Goal: Information Seeking & Learning: Check status

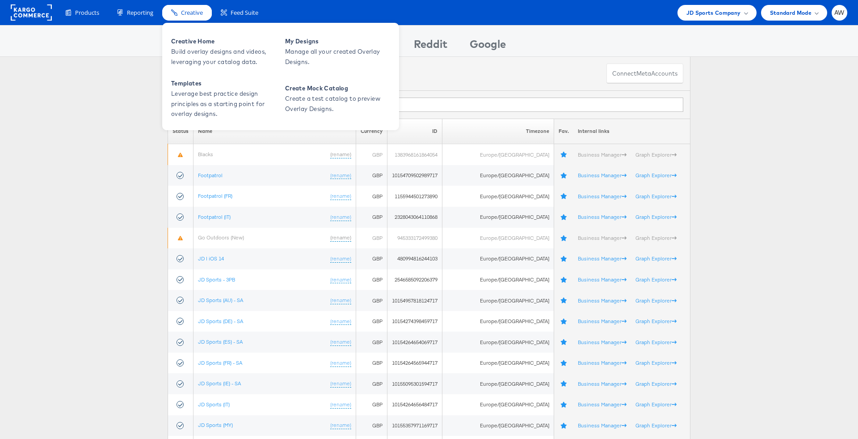
click at [173, 18] on div "Creative" at bounding box center [187, 13] width 50 height 16
click at [213, 55] on span "Build overlay designs and videos, leveraging your catalog data." at bounding box center [224, 56] width 107 height 21
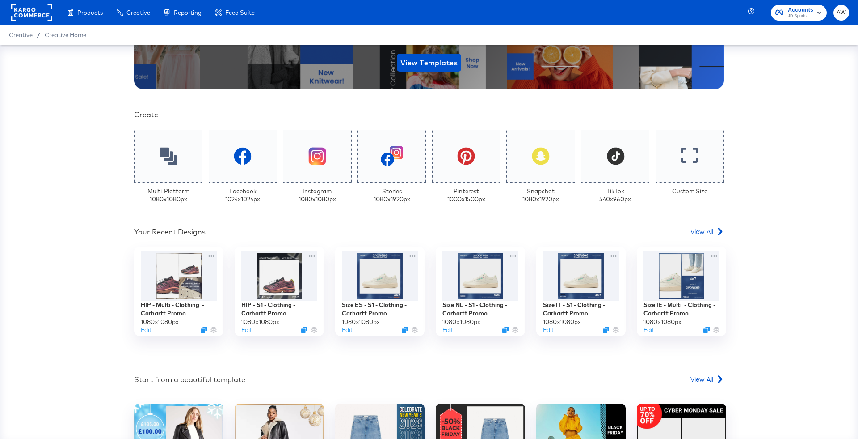
scroll to position [163, 0]
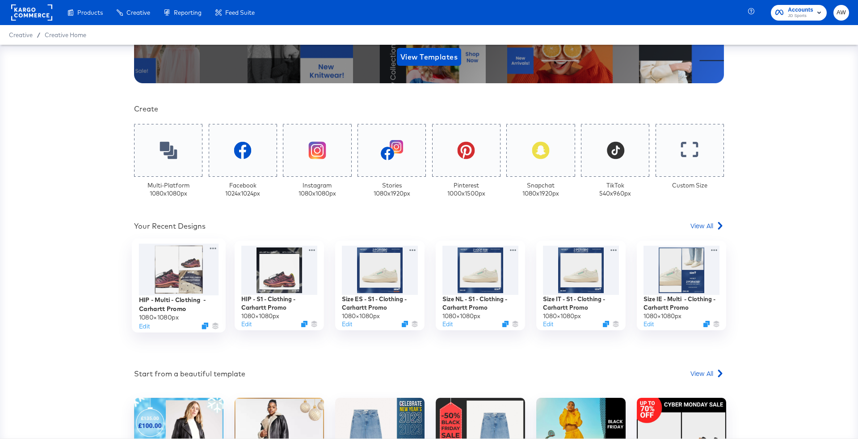
click at [179, 263] on div at bounding box center [179, 270] width 80 height 52
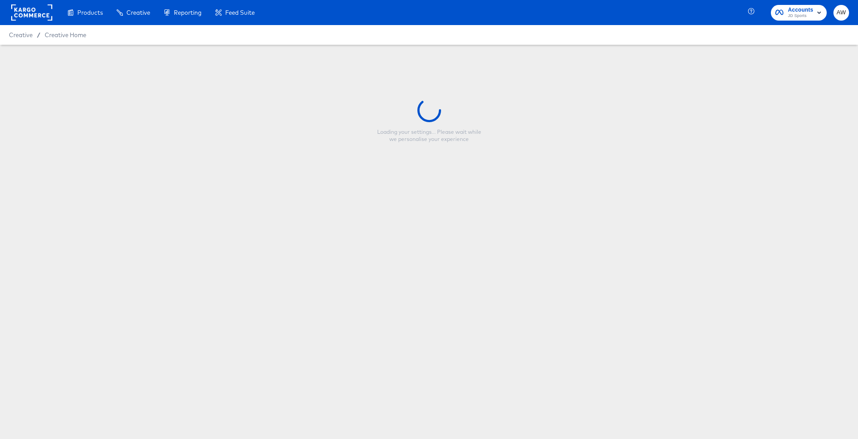
type input "HIP - Multi - Clothing - Carhartt Promo"
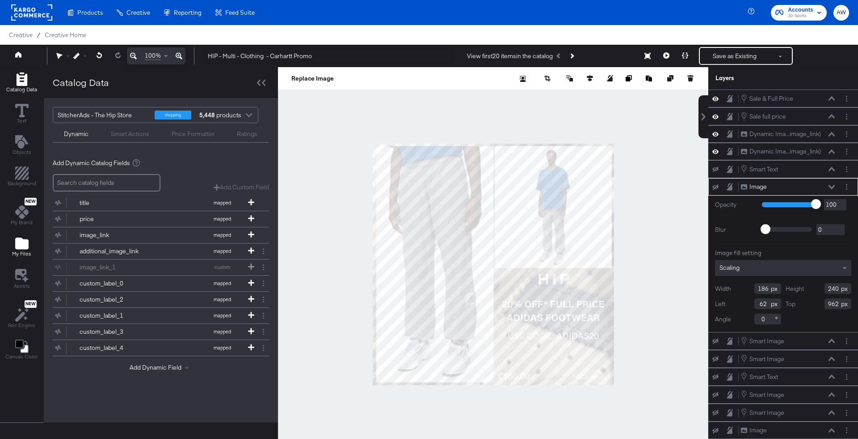
click at [20, 245] on icon "Add Files" at bounding box center [21, 243] width 13 height 12
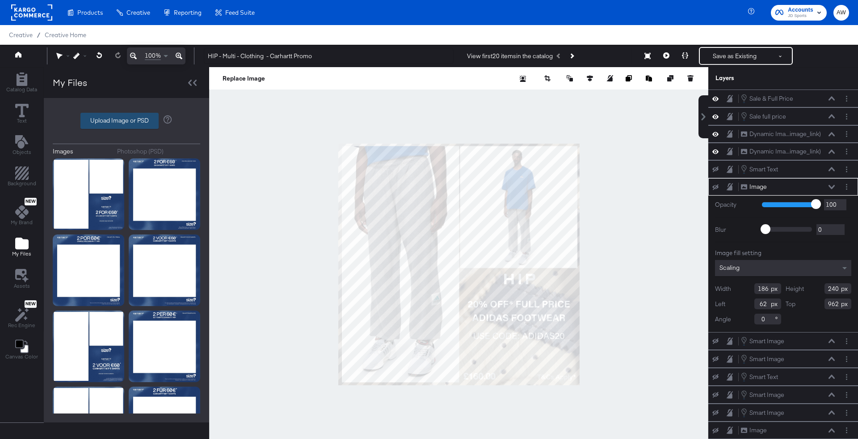
click at [111, 117] on label "Upload Image or PSD" at bounding box center [119, 120] width 77 height 15
click at [126, 121] on input "Upload Image or PSD" at bounding box center [126, 121] width 0 height 0
type input "C:\fakepath\Overlay 1.jpg"
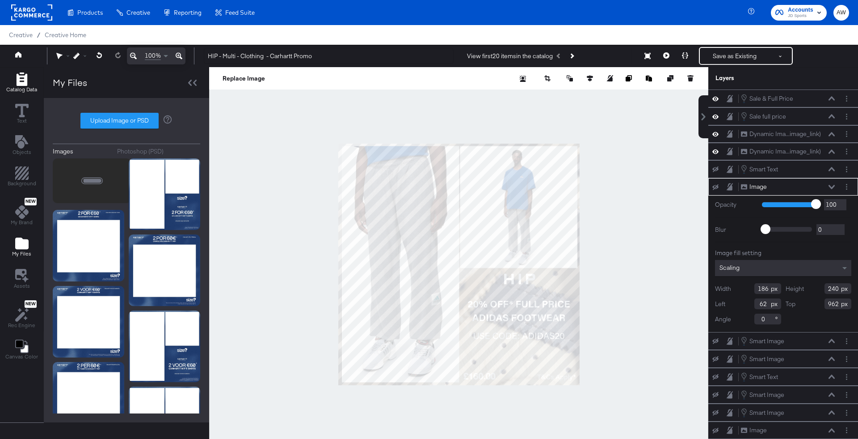
click at [25, 81] on icon "Add Rectangle" at bounding box center [21, 78] width 11 height 13
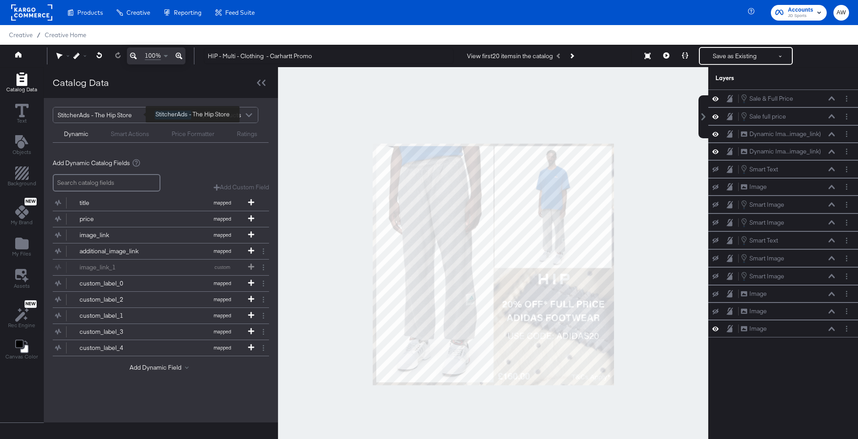
click at [106, 116] on div "StitcherAds - The Hip Store" at bounding box center [103, 114] width 90 height 15
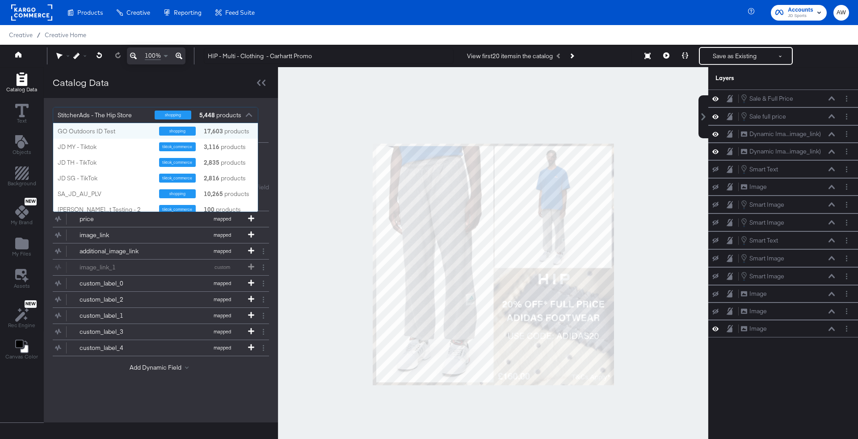
scroll to position [89, 205]
drag, startPoint x: 136, startPoint y: 116, endPoint x: 60, endPoint y: 114, distance: 76.0
click at [60, 115] on div "StitcherAds - The Hip Store" at bounding box center [103, 114] width 90 height 15
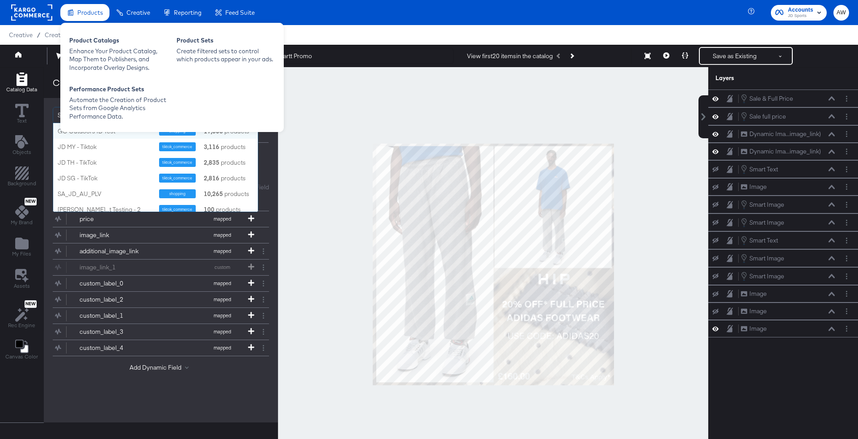
click at [95, 14] on span "Products" at bounding box center [89, 12] width 25 height 7
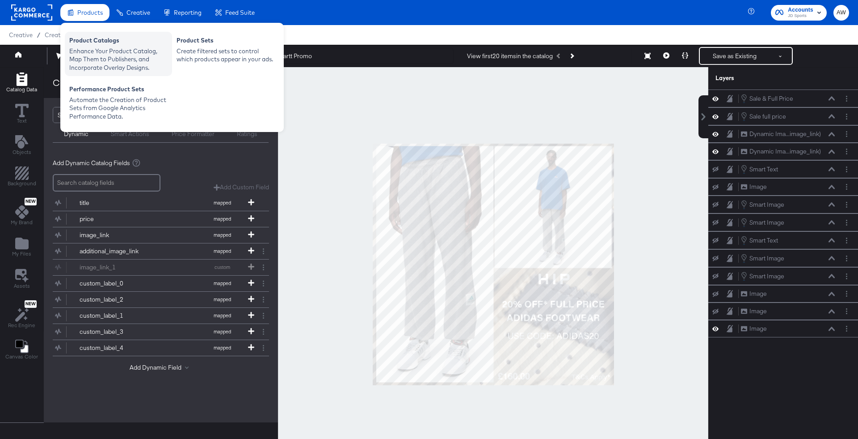
click at [113, 49] on div "Enhance Your Product Catalog, Map Them to Publishers, and Incorporate Overlay D…" at bounding box center [118, 59] width 98 height 25
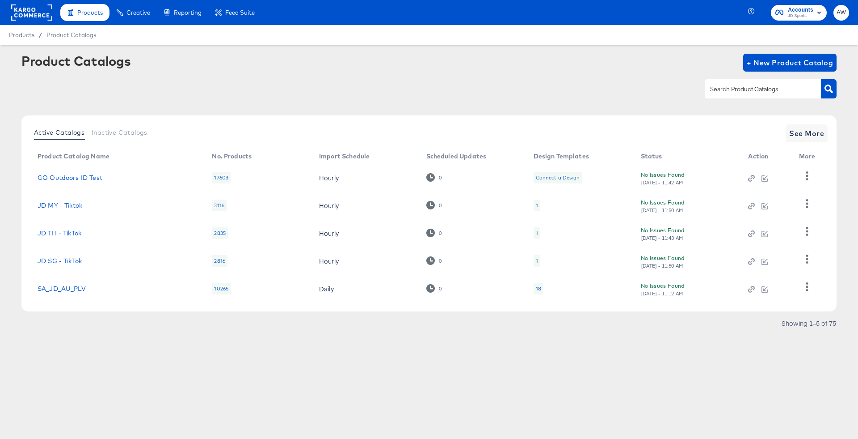
click at [746, 96] on div at bounding box center [763, 88] width 116 height 19
type input "the hip"
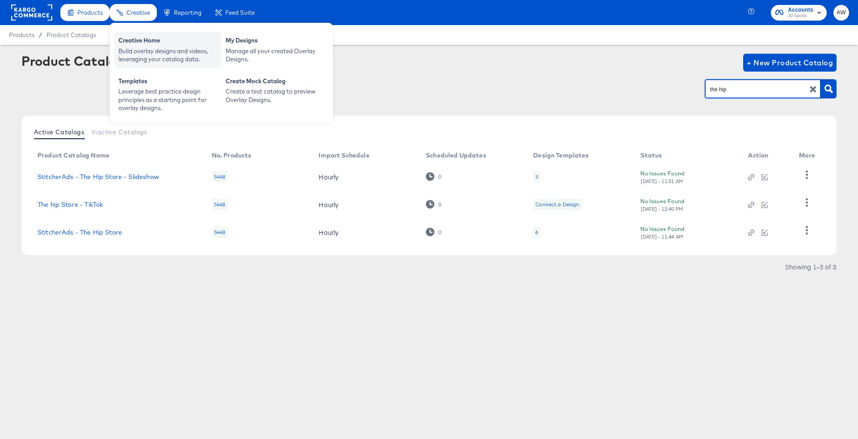
click at [148, 52] on div "Build overlay designs and videos, leveraging your catalog data." at bounding box center [167, 55] width 98 height 17
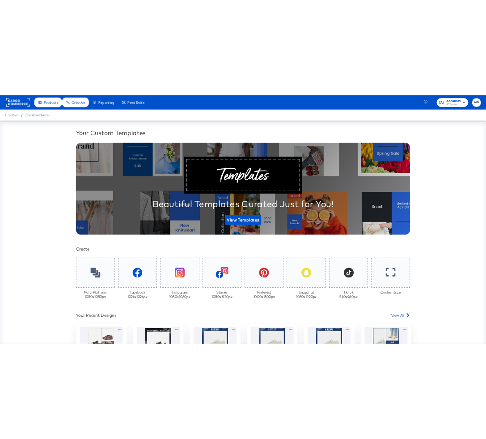
scroll to position [152, 0]
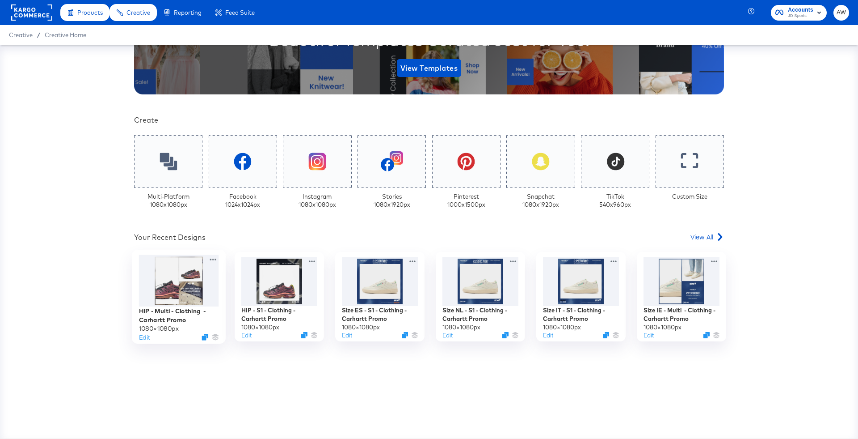
click at [168, 282] on div at bounding box center [179, 281] width 80 height 52
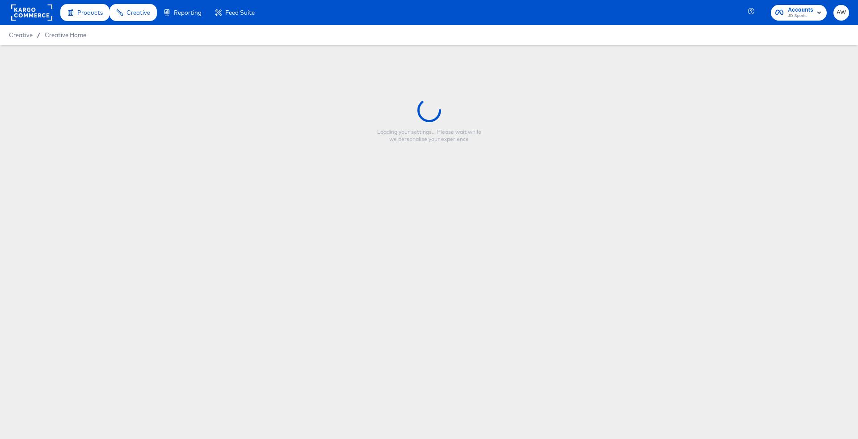
type input "HIP - Multi - Clothing - Carhartt Promo"
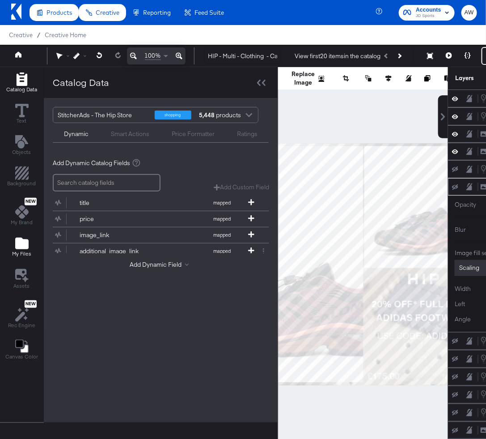
click at [21, 246] on icon "Add Files" at bounding box center [21, 243] width 13 height 12
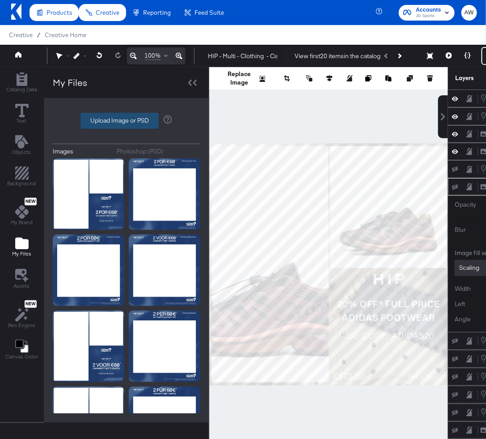
click at [105, 122] on label "Upload Image or PSD" at bounding box center [119, 120] width 77 height 15
click at [126, 121] on input "Upload Image or PSD" at bounding box center [126, 121] width 0 height 0
type input "C:\fakepath\Overlay 1.jpg"
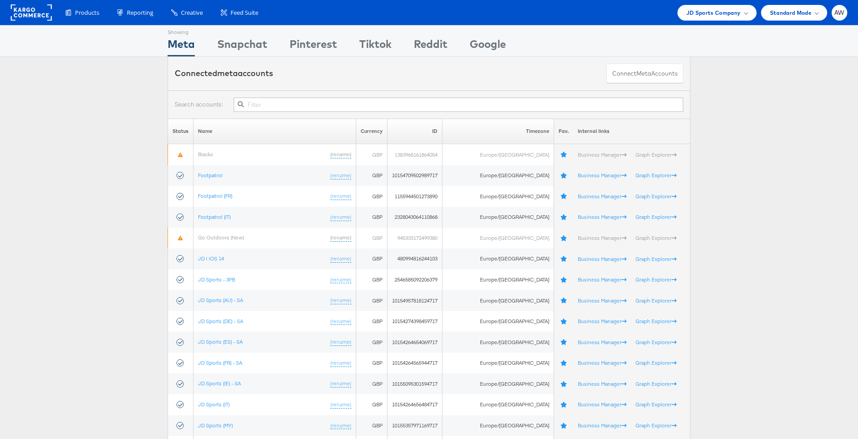
click at [586, 104] on input "text" at bounding box center [459, 104] width 450 height 14
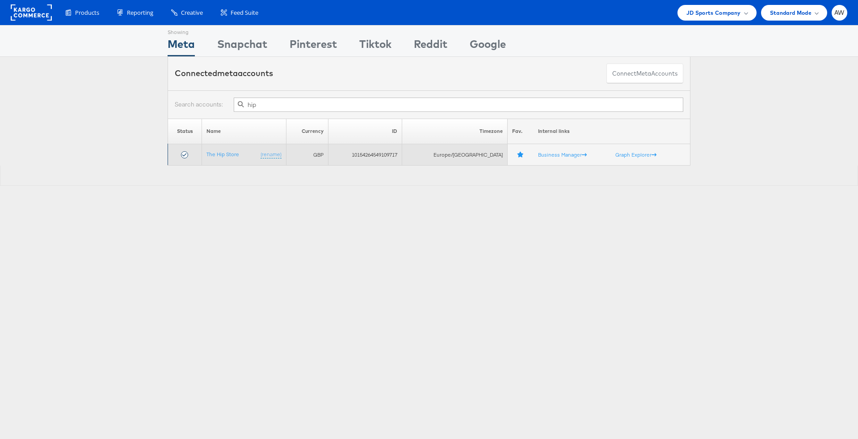
type input "hip"
click at [400, 155] on td "10154264549109717" at bounding box center [366, 154] width 74 height 21
copy td "10154264549109717"
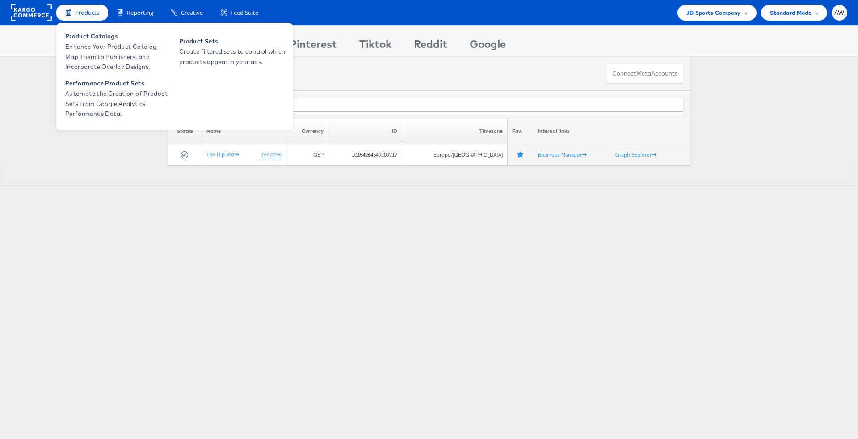
click at [96, 28] on div "Product Catalogs Enhance Your Product Catalog, Map Them to Publishers, and Inco…" at bounding box center [174, 76] width 237 height 107
click at [102, 41] on span "Product Catalogs" at bounding box center [118, 36] width 107 height 10
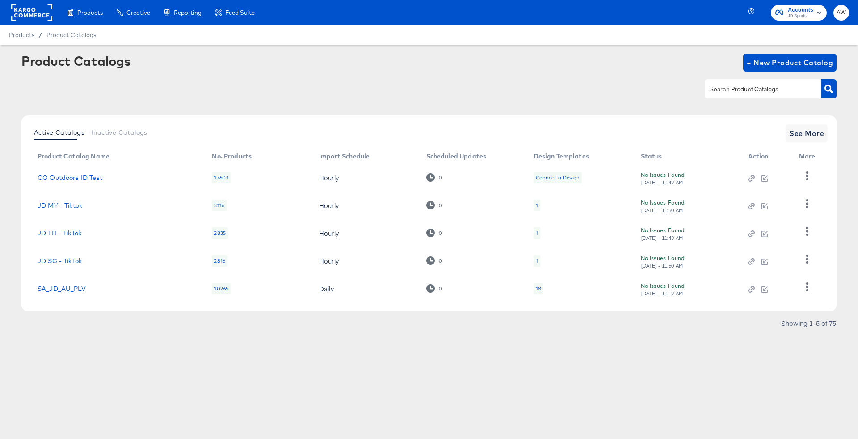
click at [756, 94] on input "text" at bounding box center [755, 89] width 95 height 10
type input "the hip"
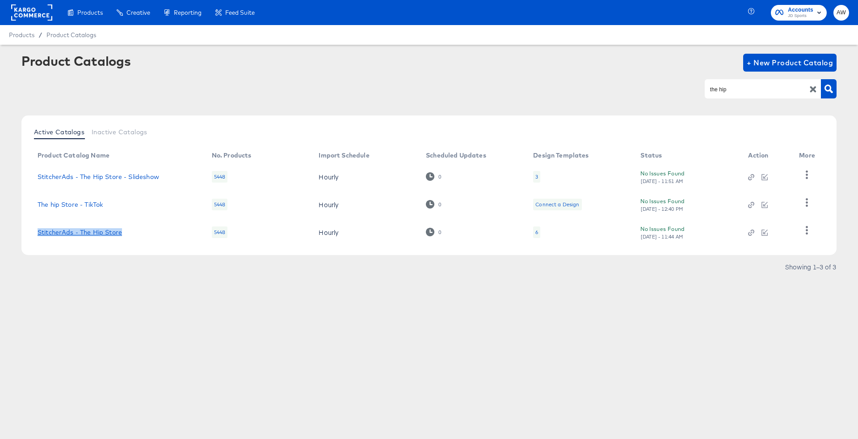
copy link "StitcherAds - The Hip Store"
click at [105, 234] on link "StitcherAds - The Hip Store" at bounding box center [80, 231] width 84 height 7
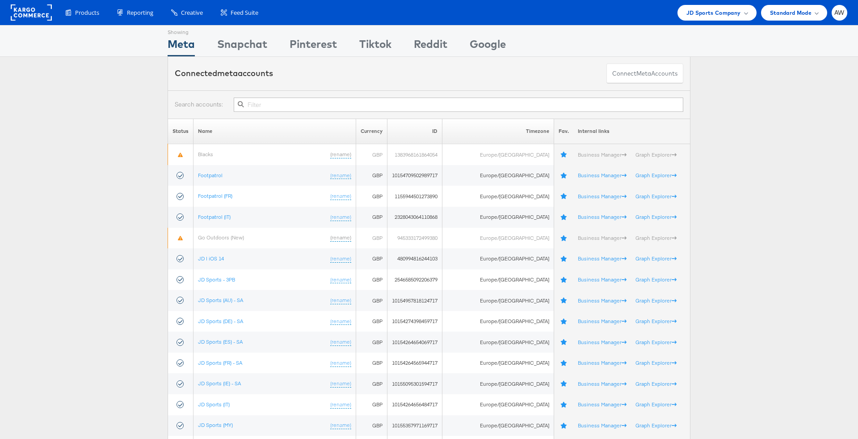
click at [425, 95] on div at bounding box center [429, 104] width 523 height 28
click at [426, 102] on input "text" at bounding box center [459, 104] width 450 height 14
click at [729, 18] on div "JD Sports Company" at bounding box center [717, 13] width 79 height 16
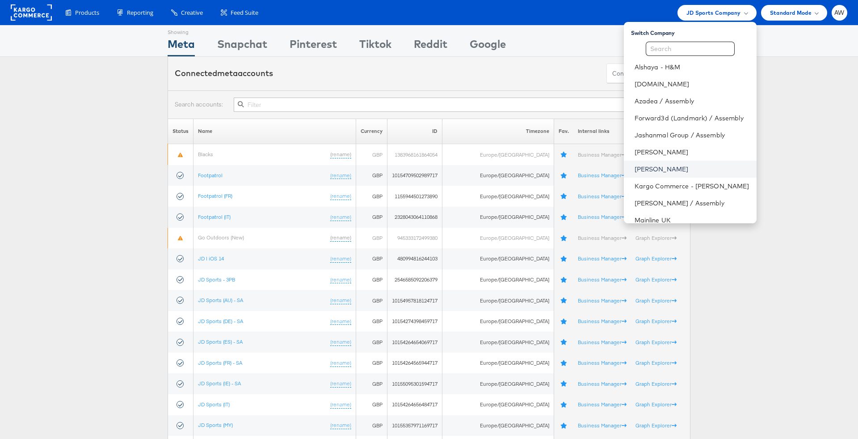
click at [670, 166] on link "[PERSON_NAME]" at bounding box center [692, 168] width 115 height 9
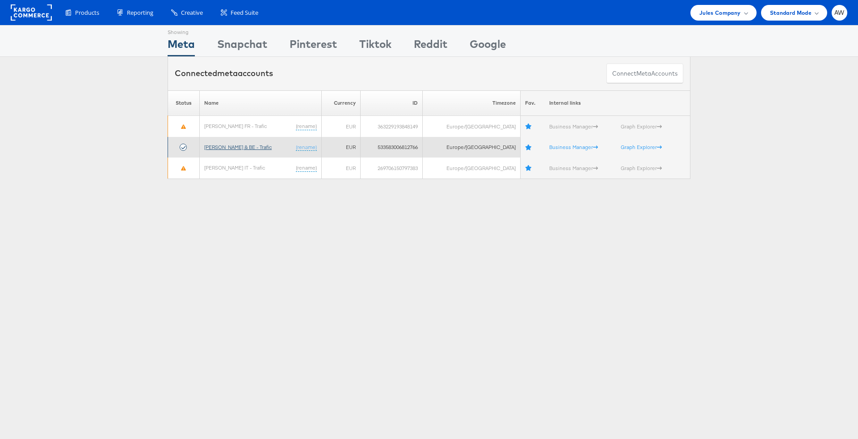
click at [247, 148] on link "[PERSON_NAME] & BE - Trafic" at bounding box center [237, 146] width 67 height 7
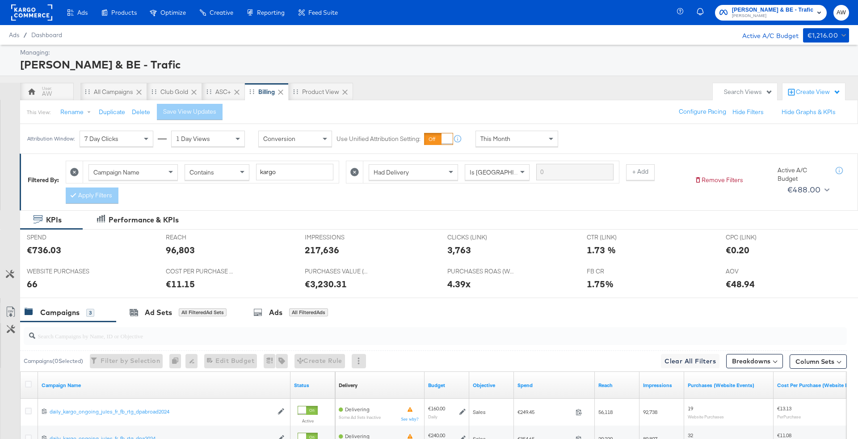
click at [519, 141] on div "This Month" at bounding box center [517, 138] width 82 height 15
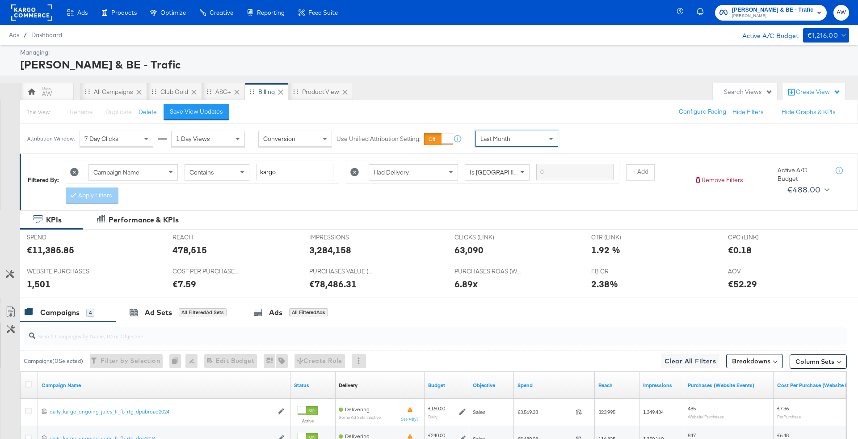
click at [50, 247] on div "€11,385.85" at bounding box center [50, 249] width 47 height 13
copy div "11,385.85"
click at [147, 175] on div "Campaign Name" at bounding box center [133, 171] width 89 height 15
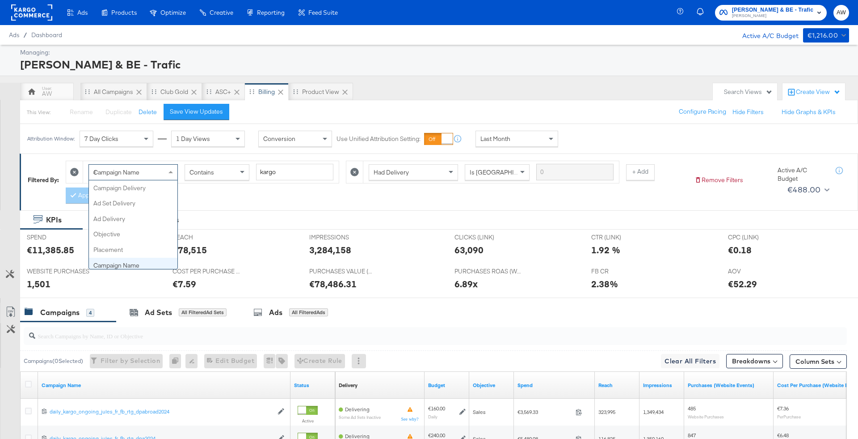
scroll to position [77, 0]
type input "ad"
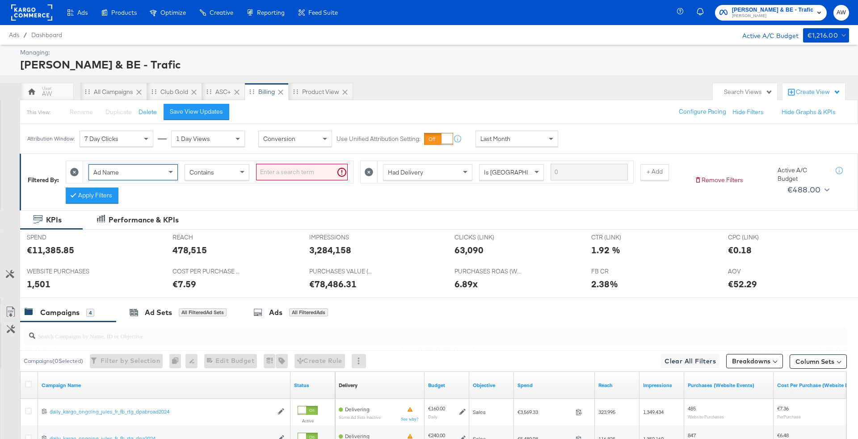
click at [297, 169] on input "search" at bounding box center [302, 172] width 92 height 17
type input "kargo"
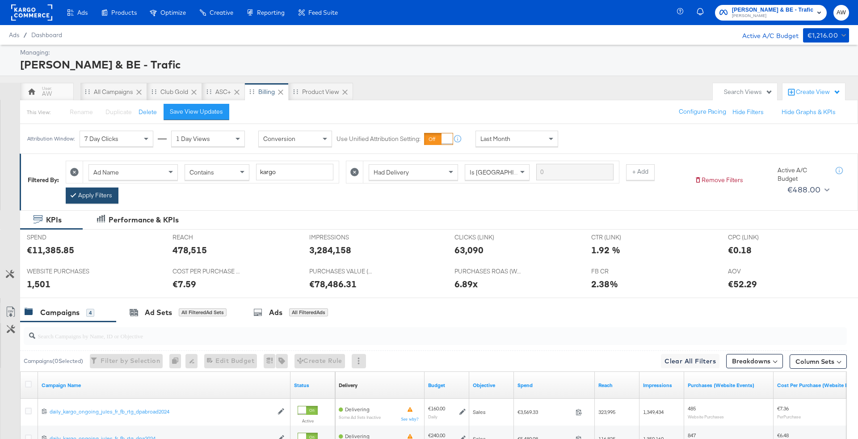
click at [111, 194] on button "Apply Filters" at bounding box center [92, 195] width 53 height 16
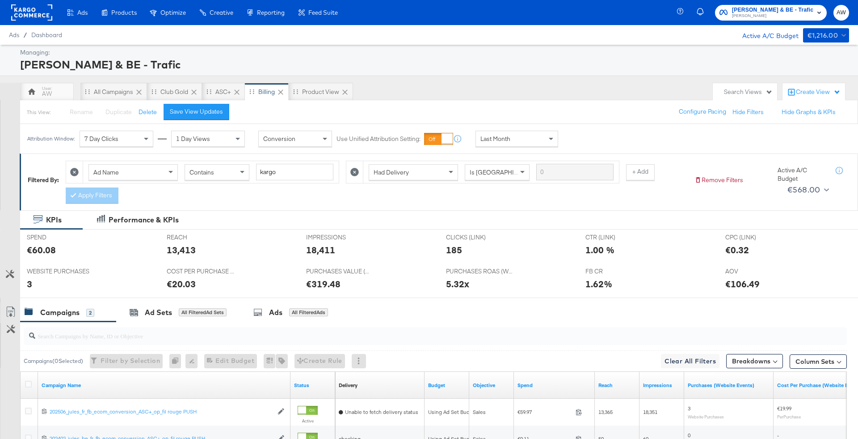
click at [38, 247] on div "€60.08" at bounding box center [41, 249] width 29 height 13
copy div "60.08"
click at [796, 17] on span "Jules" at bounding box center [772, 16] width 81 height 7
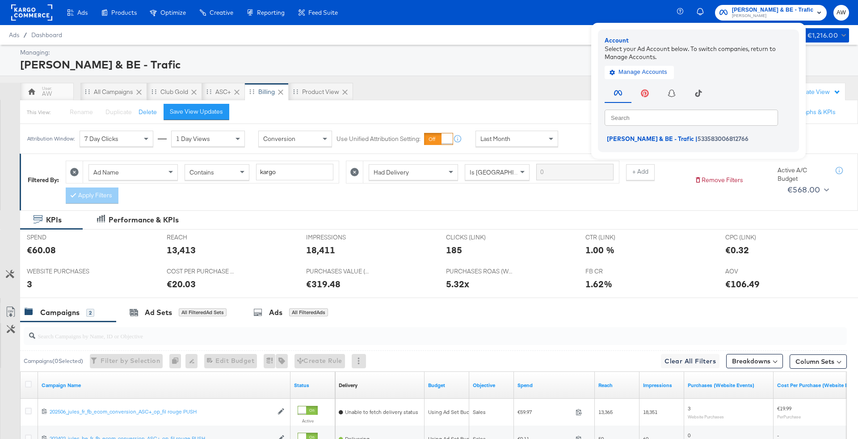
click at [42, 7] on rect at bounding box center [31, 12] width 41 height 16
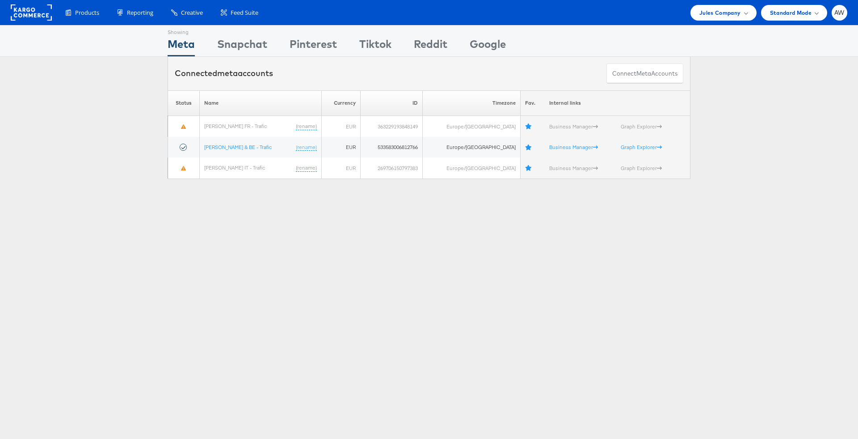
click at [723, 21] on div "Products Product Catalogs Enhance Your Product Catalog, Map Them to Publishers,…" at bounding box center [429, 12] width 858 height 25
click at [718, 16] on span "Jules Company" at bounding box center [720, 12] width 41 height 9
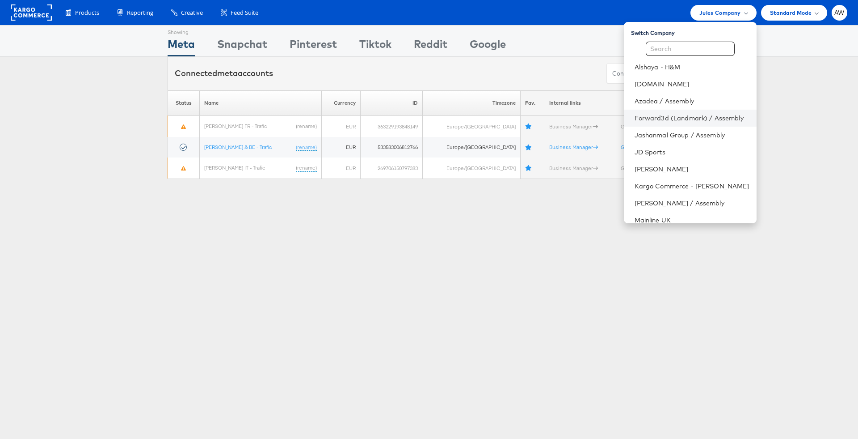
scroll to position [55, 0]
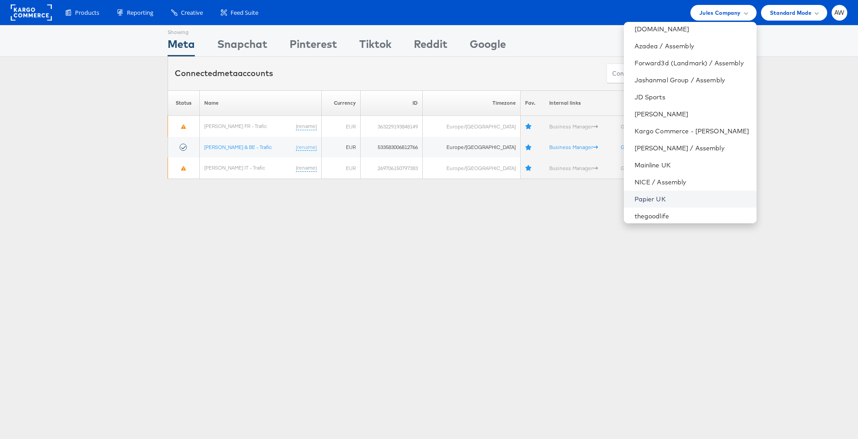
click at [682, 196] on link "Papier UK" at bounding box center [692, 198] width 115 height 9
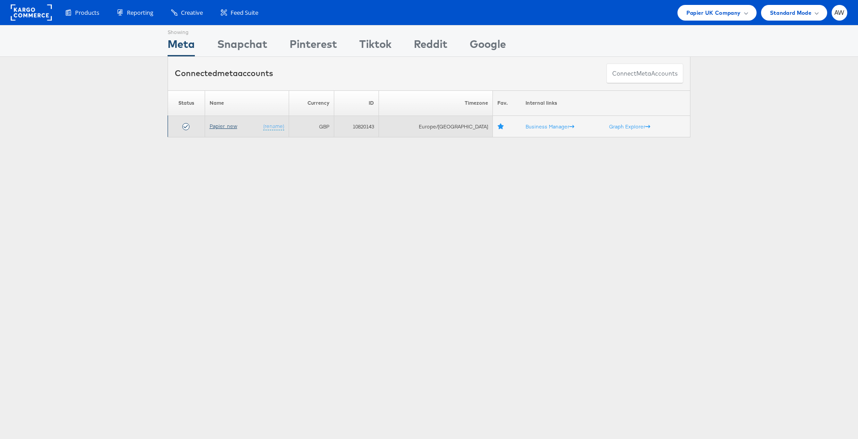
click at [226, 128] on link "Papier_new" at bounding box center [224, 125] width 28 height 7
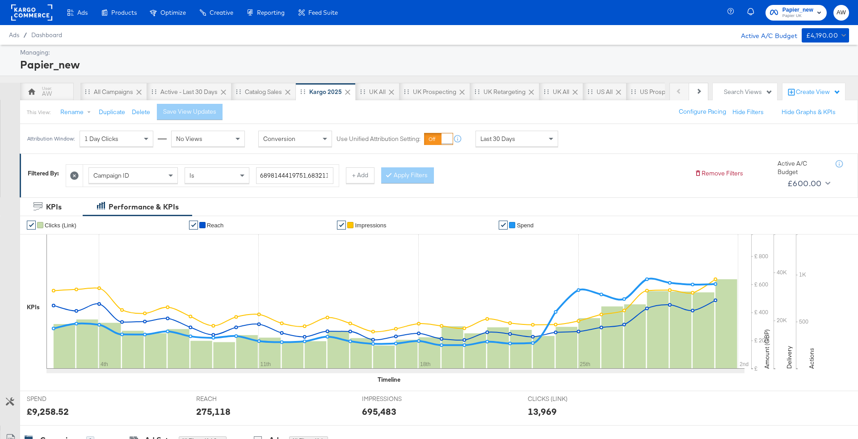
click at [148, 185] on div "Campaign ID Is 6898144419751,6832119028751" at bounding box center [211, 175] width 256 height 22
click at [142, 179] on div "Campaign ID" at bounding box center [133, 175] width 89 height 15
type input "nam"
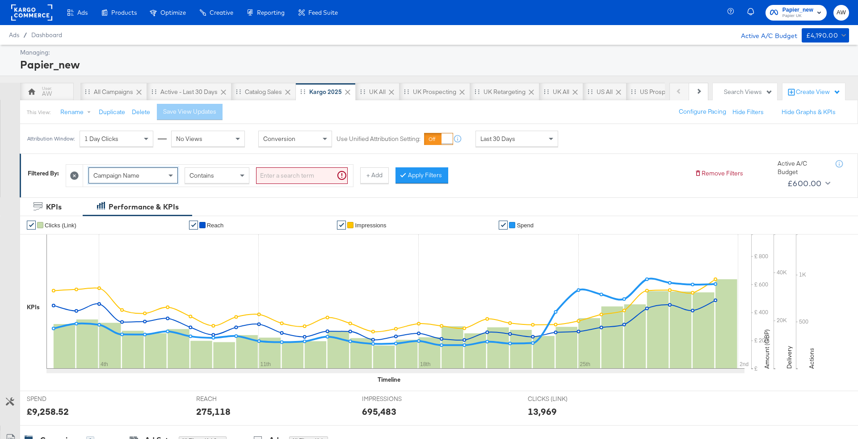
click at [290, 181] on input "search" at bounding box center [302, 175] width 92 height 17
type input "kargo"
click at [416, 178] on button "Apply Filters" at bounding box center [407, 175] width 53 height 16
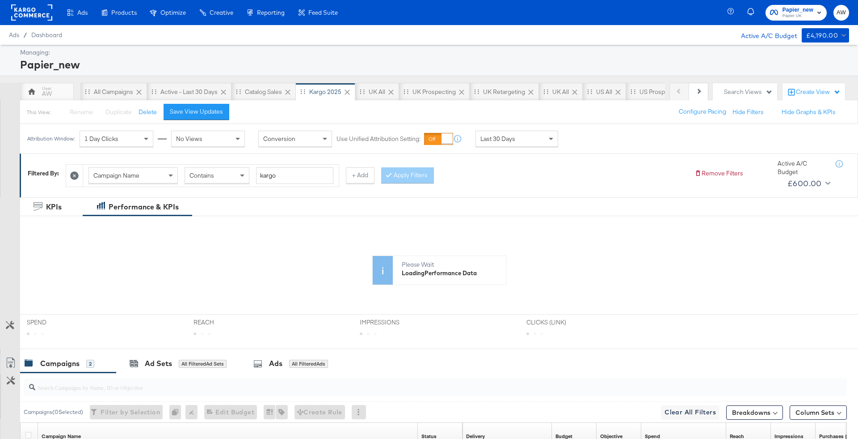
click at [508, 146] on div "Attribution Window: 1 Day Clicks No Views Conversion Use Unified Attribution Se…" at bounding box center [294, 139] width 549 height 30
click at [510, 141] on span "Last 30 Days" at bounding box center [498, 139] width 35 height 8
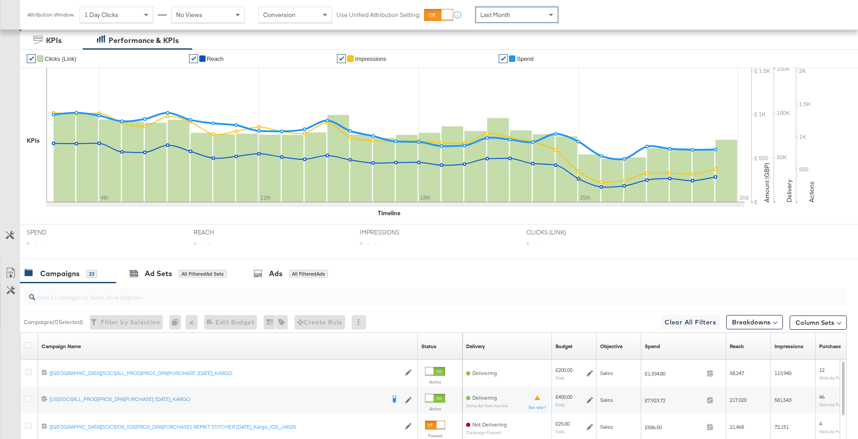
scroll to position [170, 0]
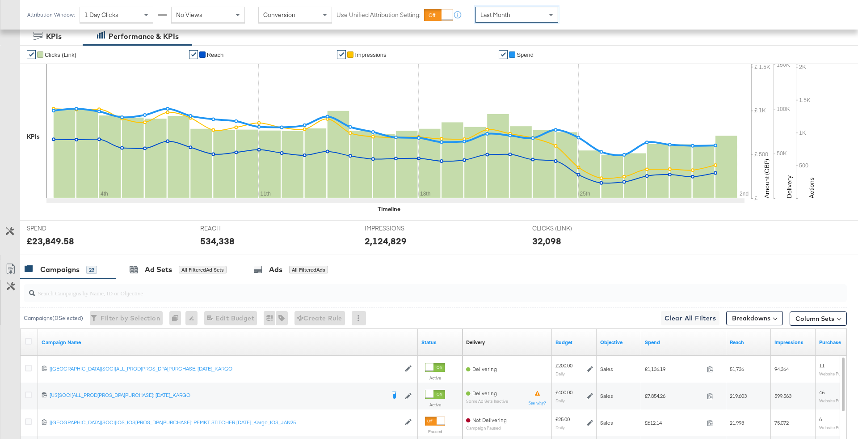
click at [62, 239] on div "£23,849.58" at bounding box center [50, 240] width 47 height 13
copy div "23,849.58"
